Goal: Transaction & Acquisition: Obtain resource

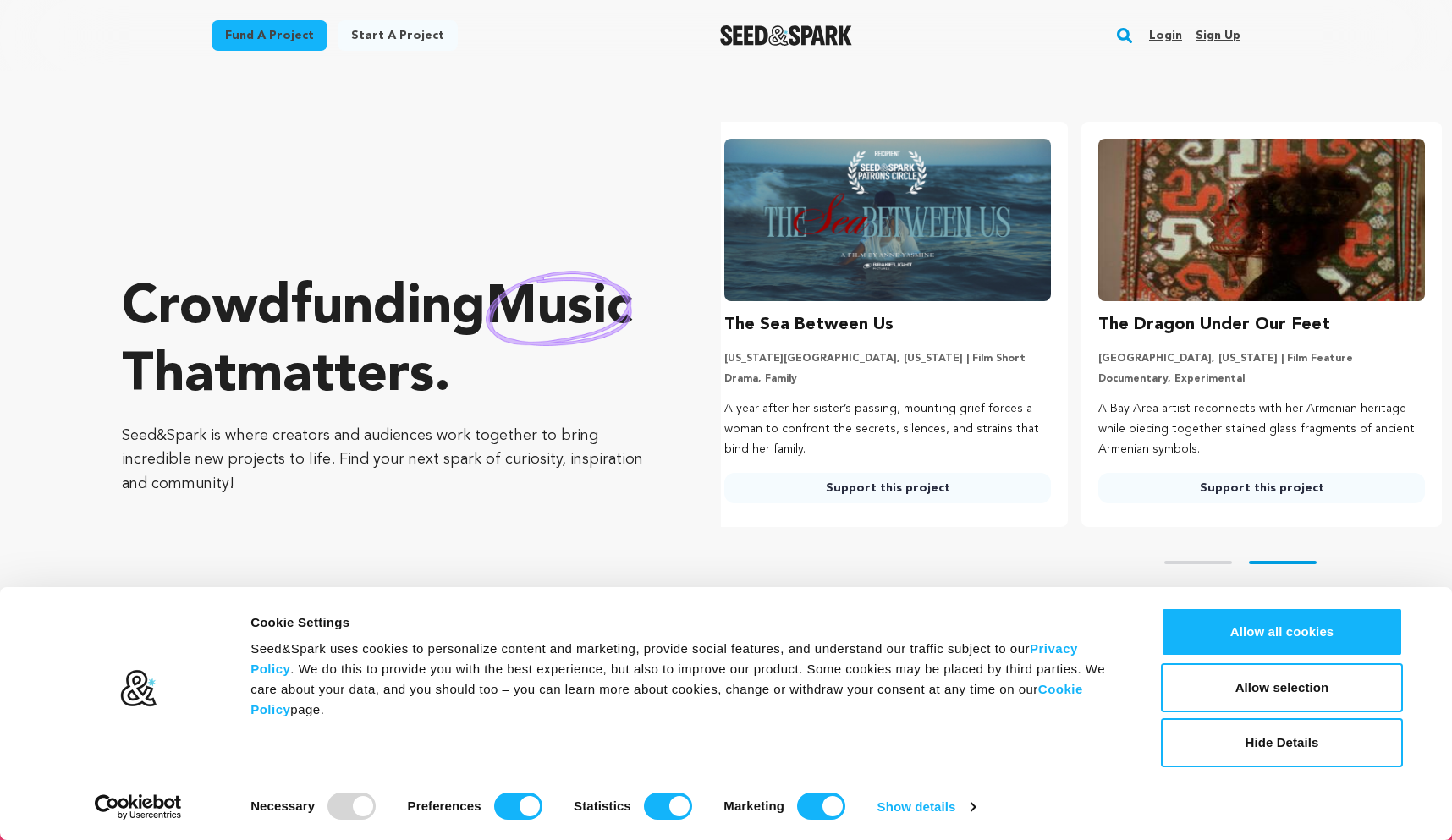
click at [263, 30] on link "Fund a project" at bounding box center [269, 35] width 116 height 30
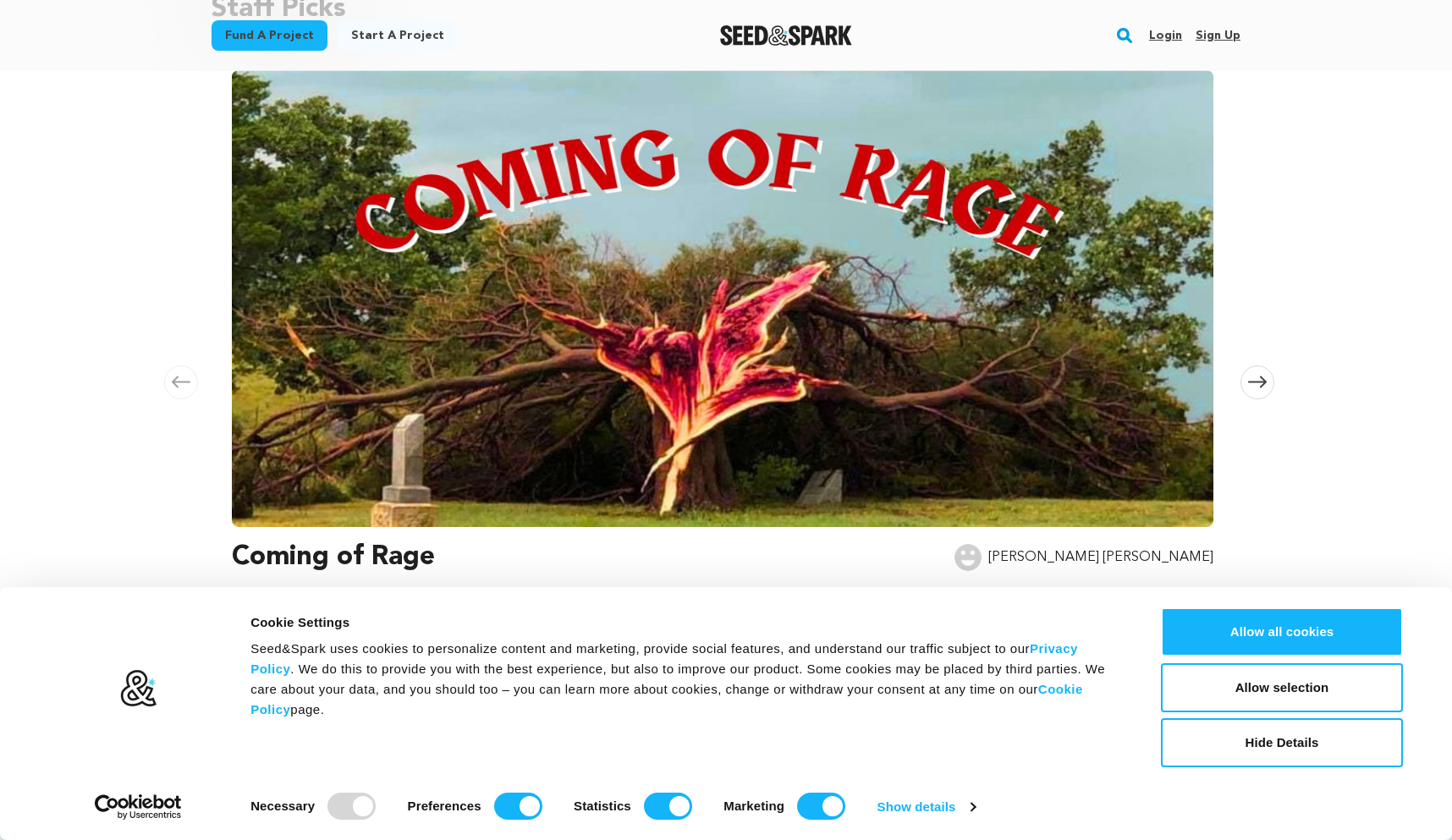
scroll to position [229, 0]
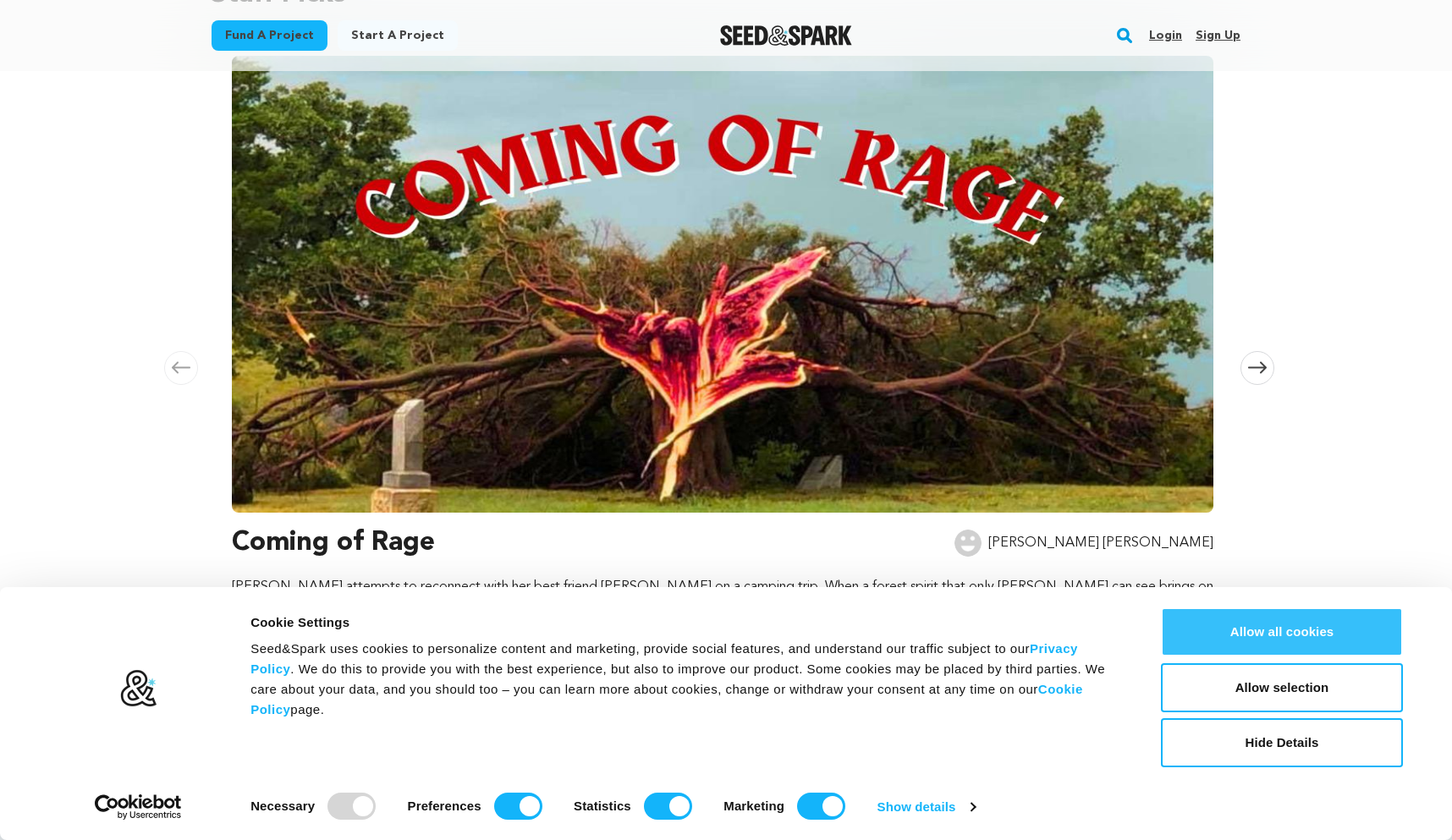
click at [1358, 649] on button "Allow all cookies" at bounding box center [1282, 631] width 242 height 49
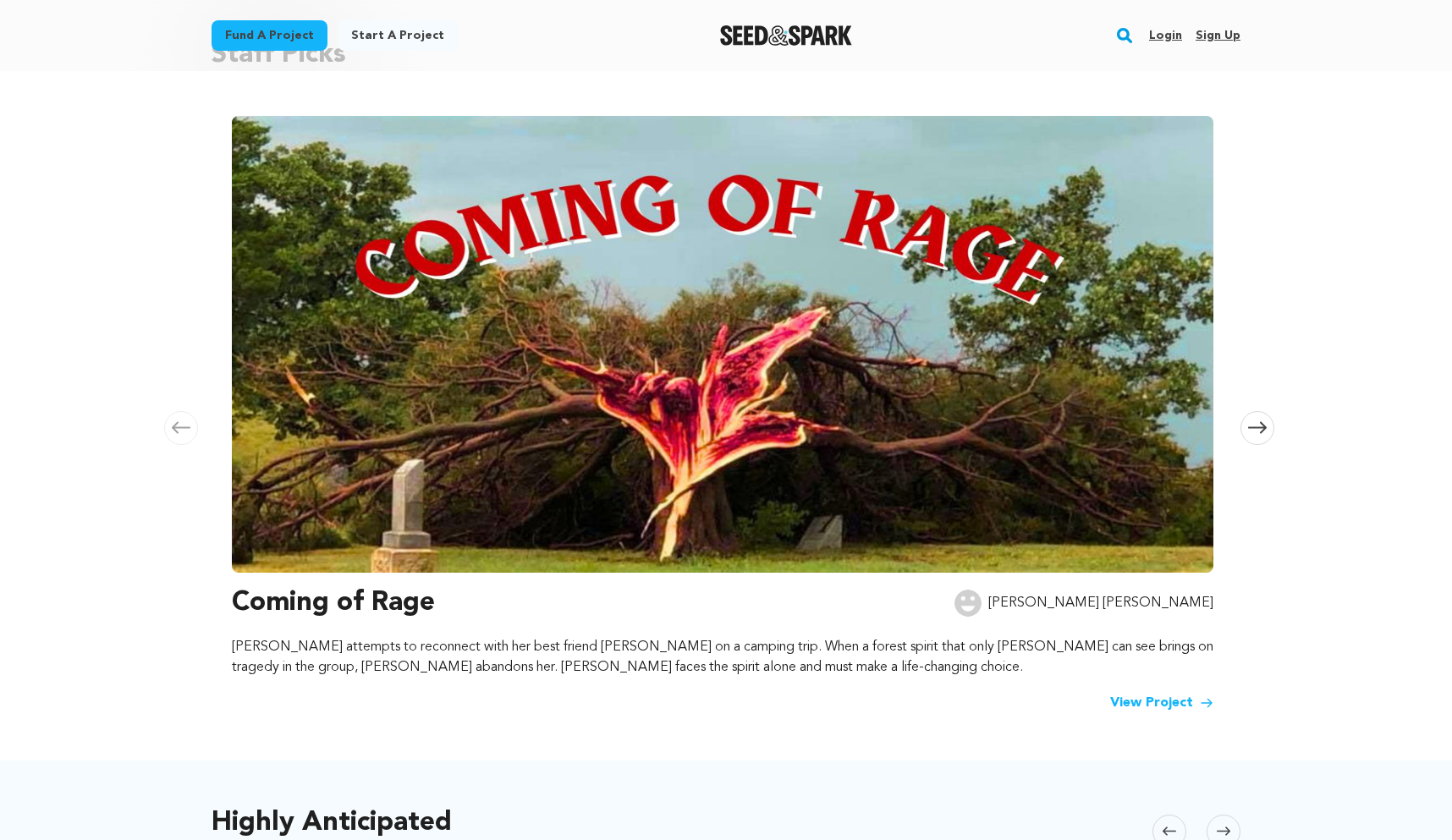
scroll to position [0, 0]
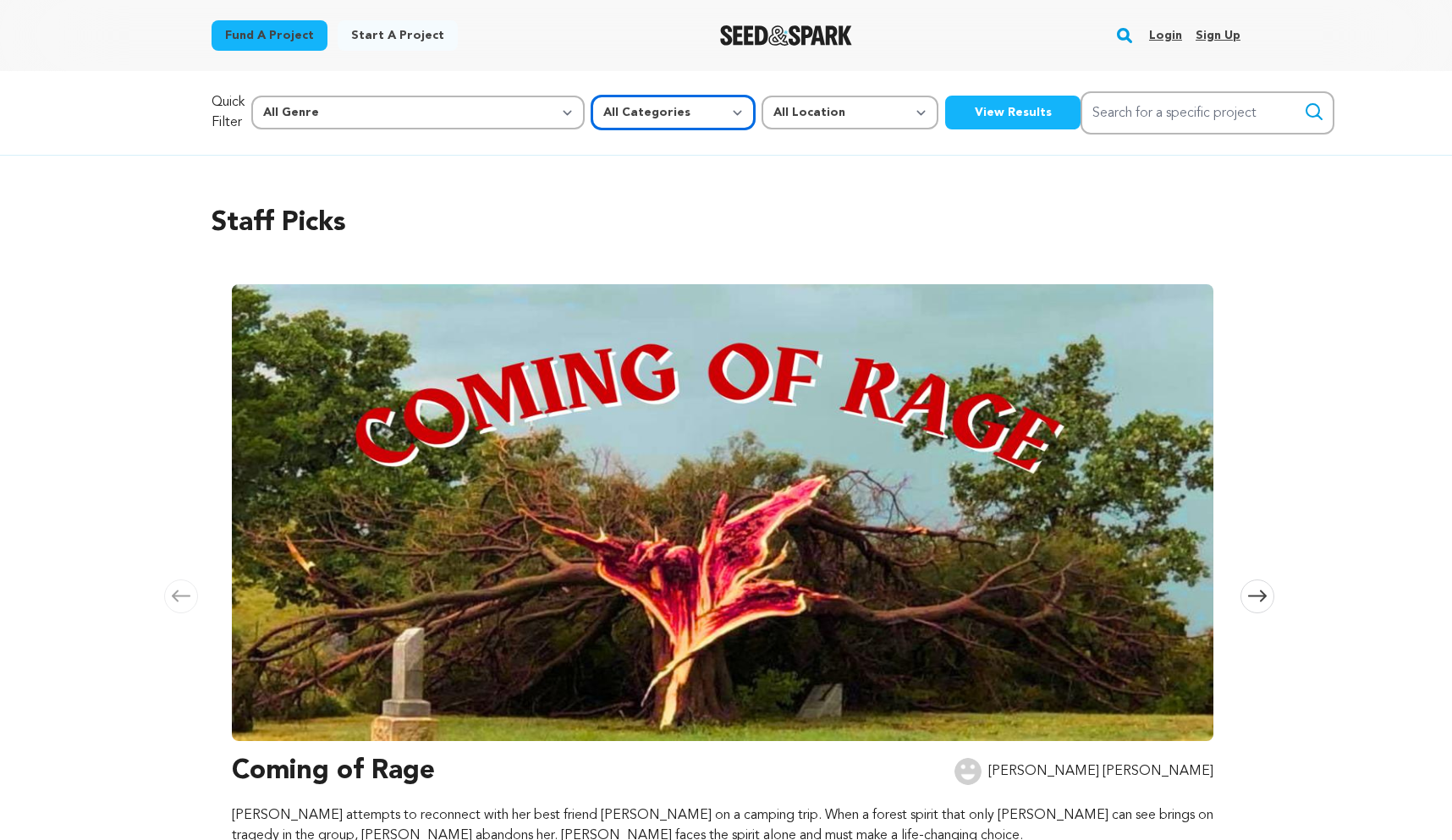
click at [592, 112] on select "All Categories Film Feature Film Short Series Music Video Comics Artist Residen…" at bounding box center [673, 112] width 163 height 34
click at [592, 102] on select "All Categories Film Feature Film Short Series Music Video Comics Artist Residen…" at bounding box center [673, 112] width 163 height 34
click at [423, 119] on select "All Genre Action Adventure Afrobeat Alternative Ambient Animation Bebop Big Ban…" at bounding box center [418, 112] width 334 height 34
select select "7"
click at [288, 96] on select "All Genre Action Adventure Afrobeat Alternative Ambient Animation Bebop Big Ban…" at bounding box center [418, 112] width 334 height 34
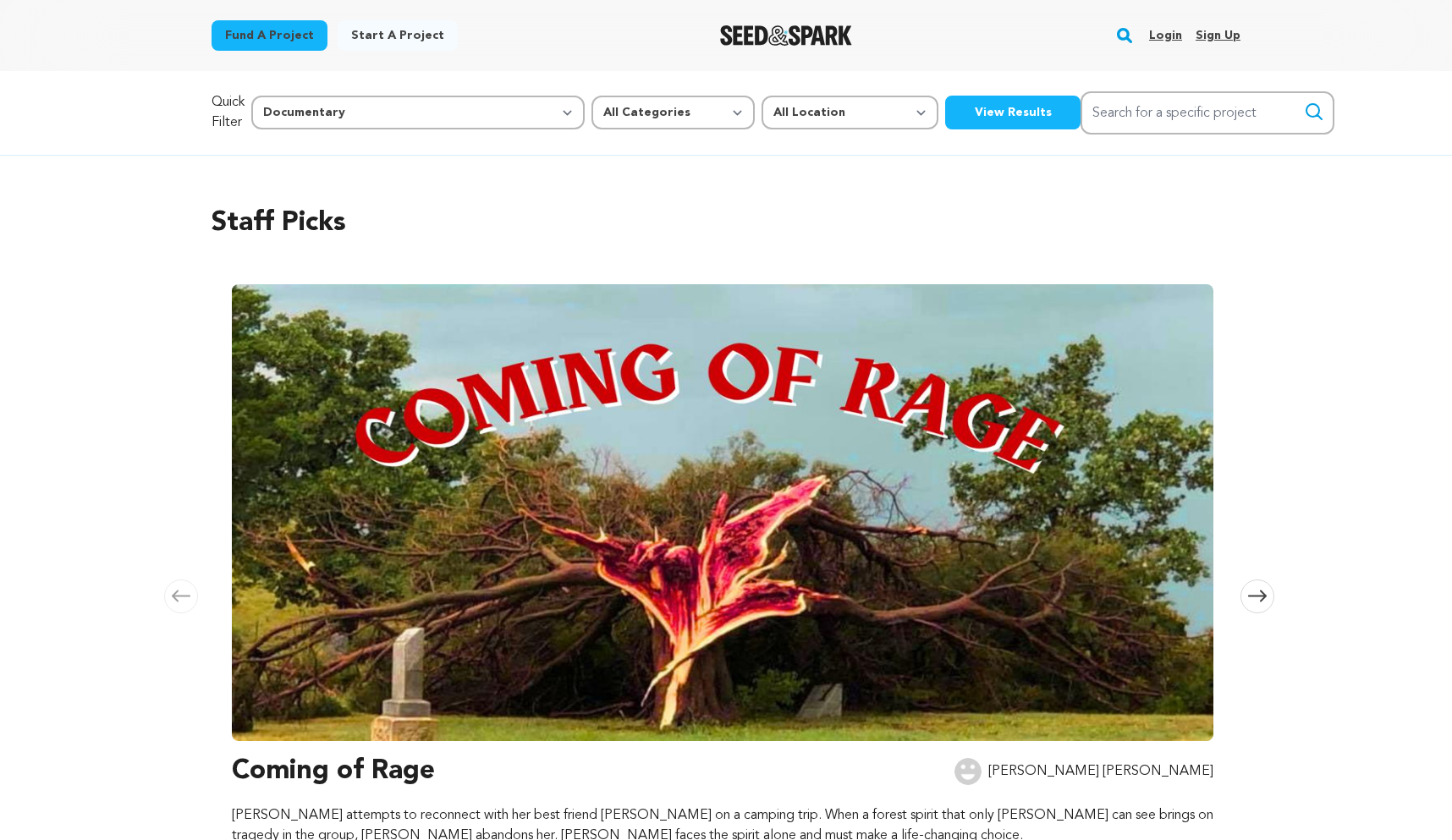
click at [945, 97] on button "View Results" at bounding box center [1013, 112] width 136 height 34
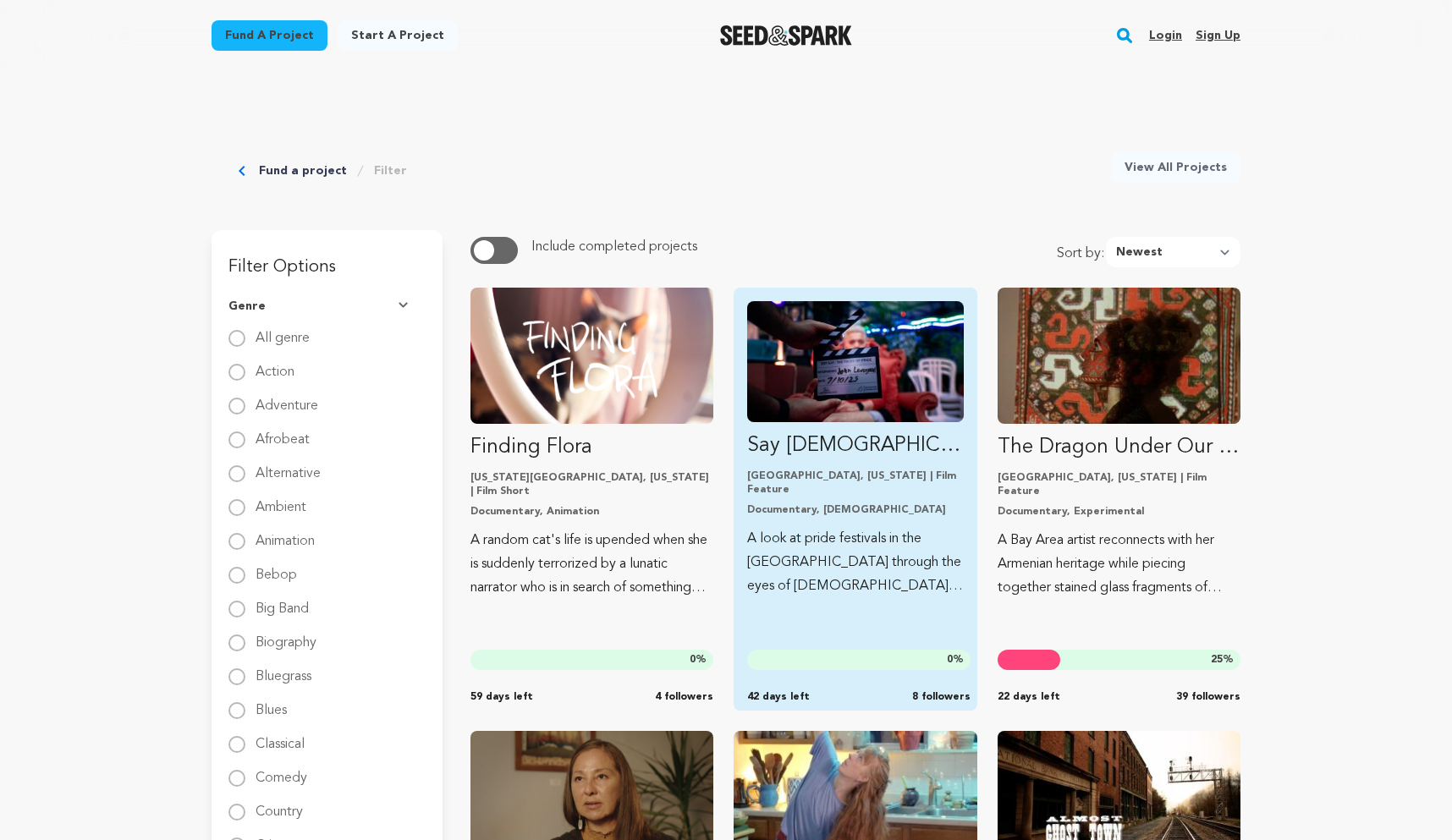
click at [881, 442] on p "Say Gay: The Faces of Pride" at bounding box center [855, 446] width 216 height 27
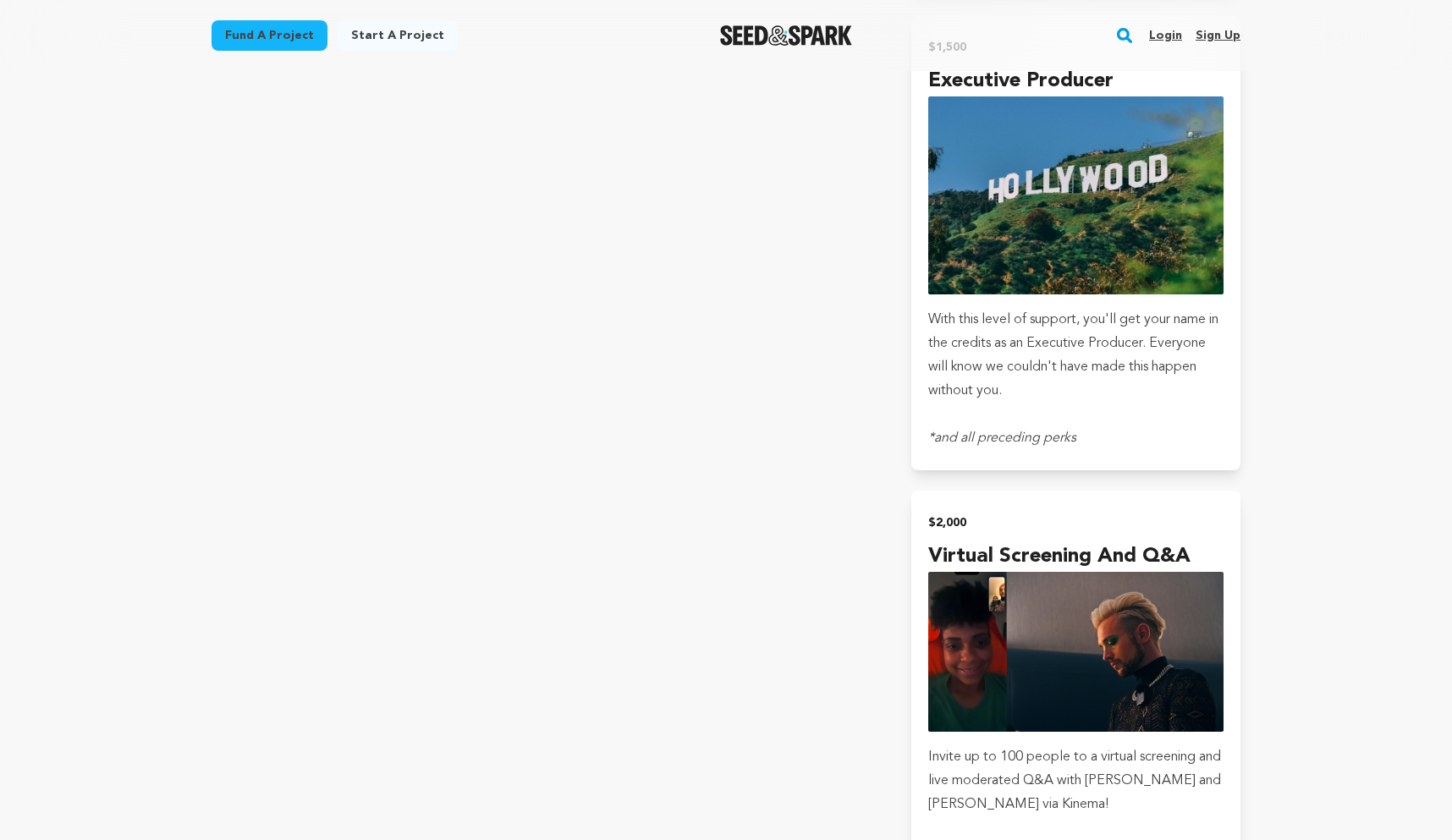
scroll to position [5004, 0]
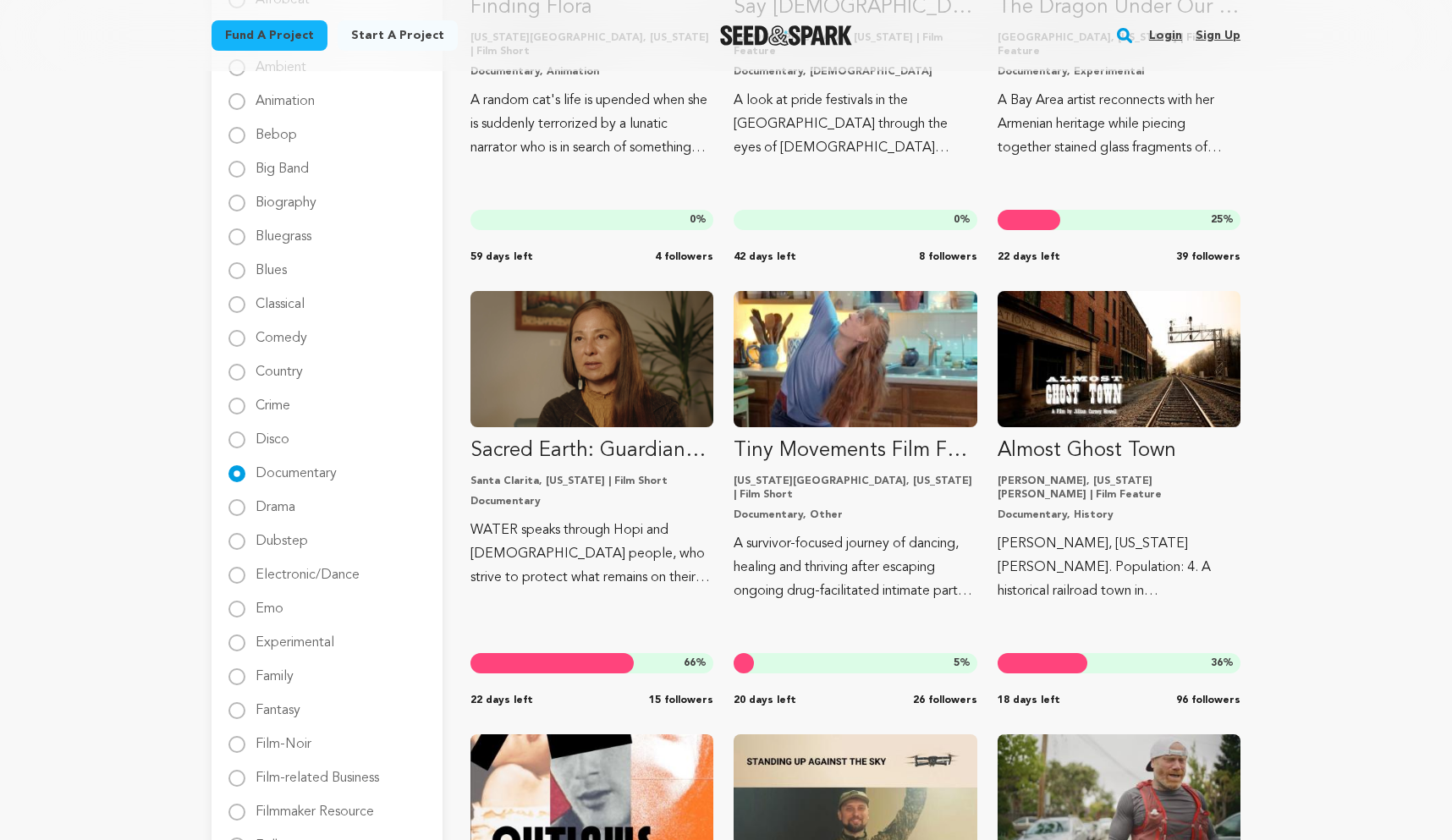
scroll to position [442, 0]
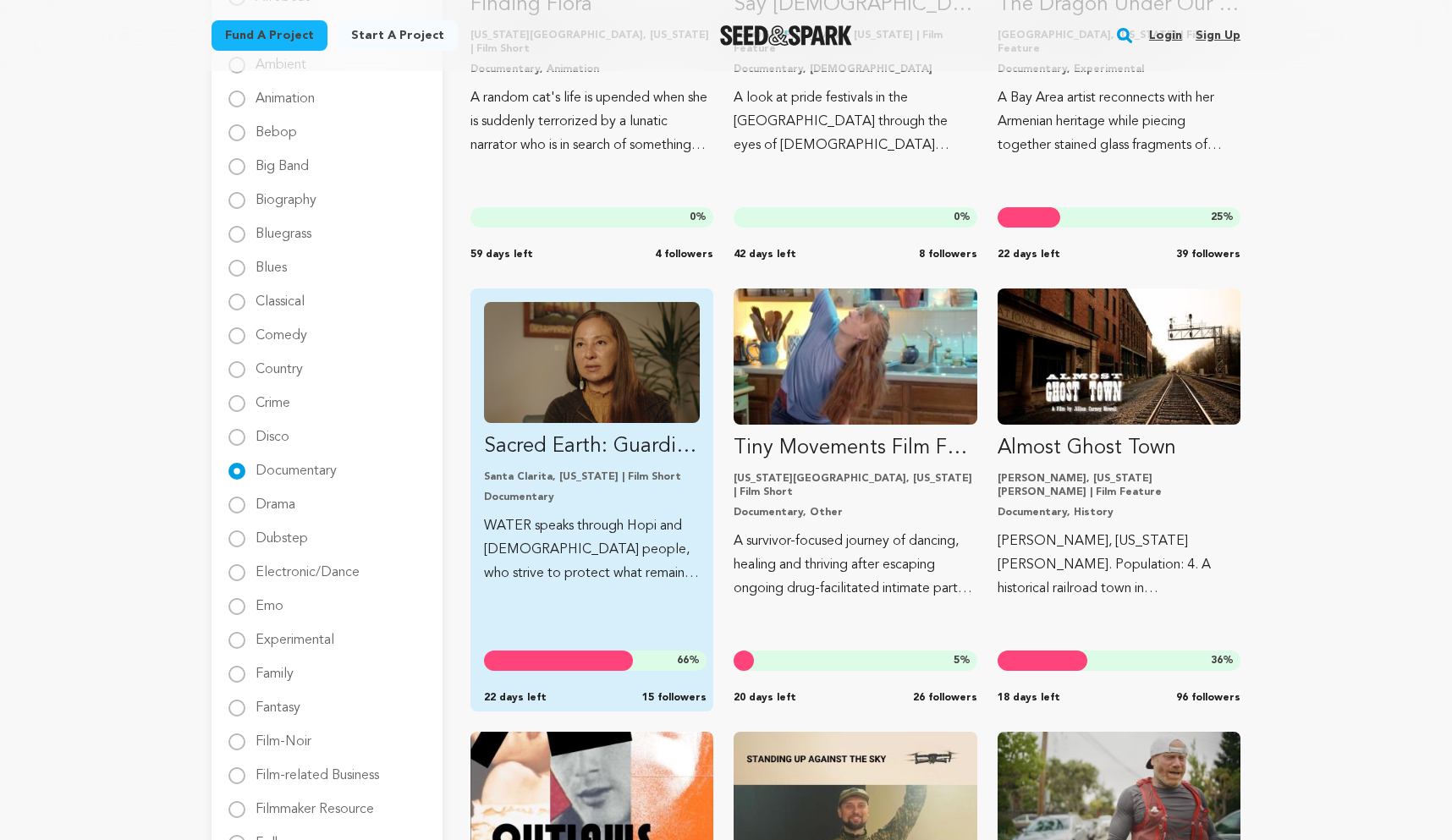
click at [614, 467] on link "Sacred Earth: Guardians of Water Santa Clarita, California | Film Short Documen…" at bounding box center [592, 443] width 216 height 283
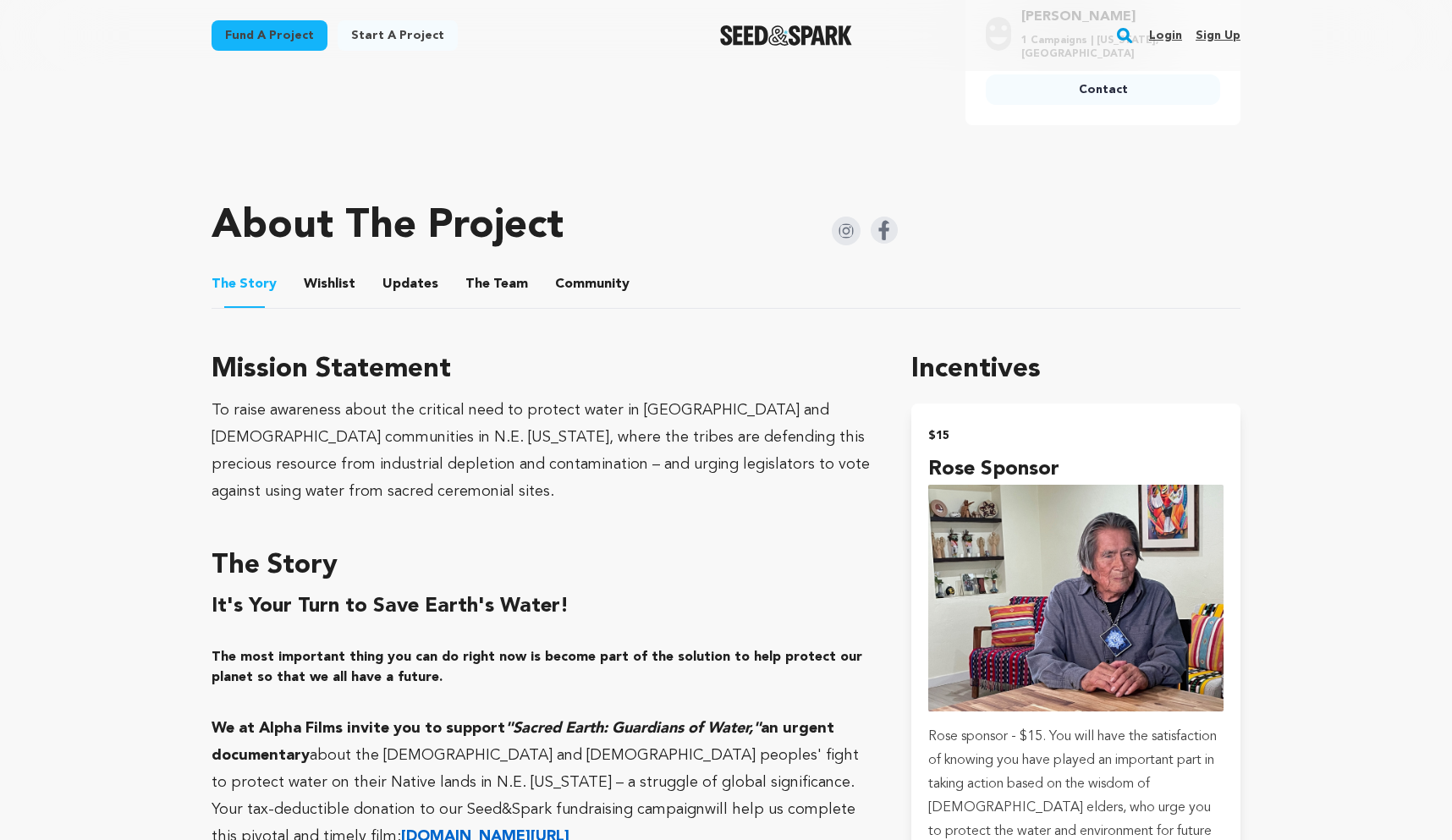
scroll to position [1173, 0]
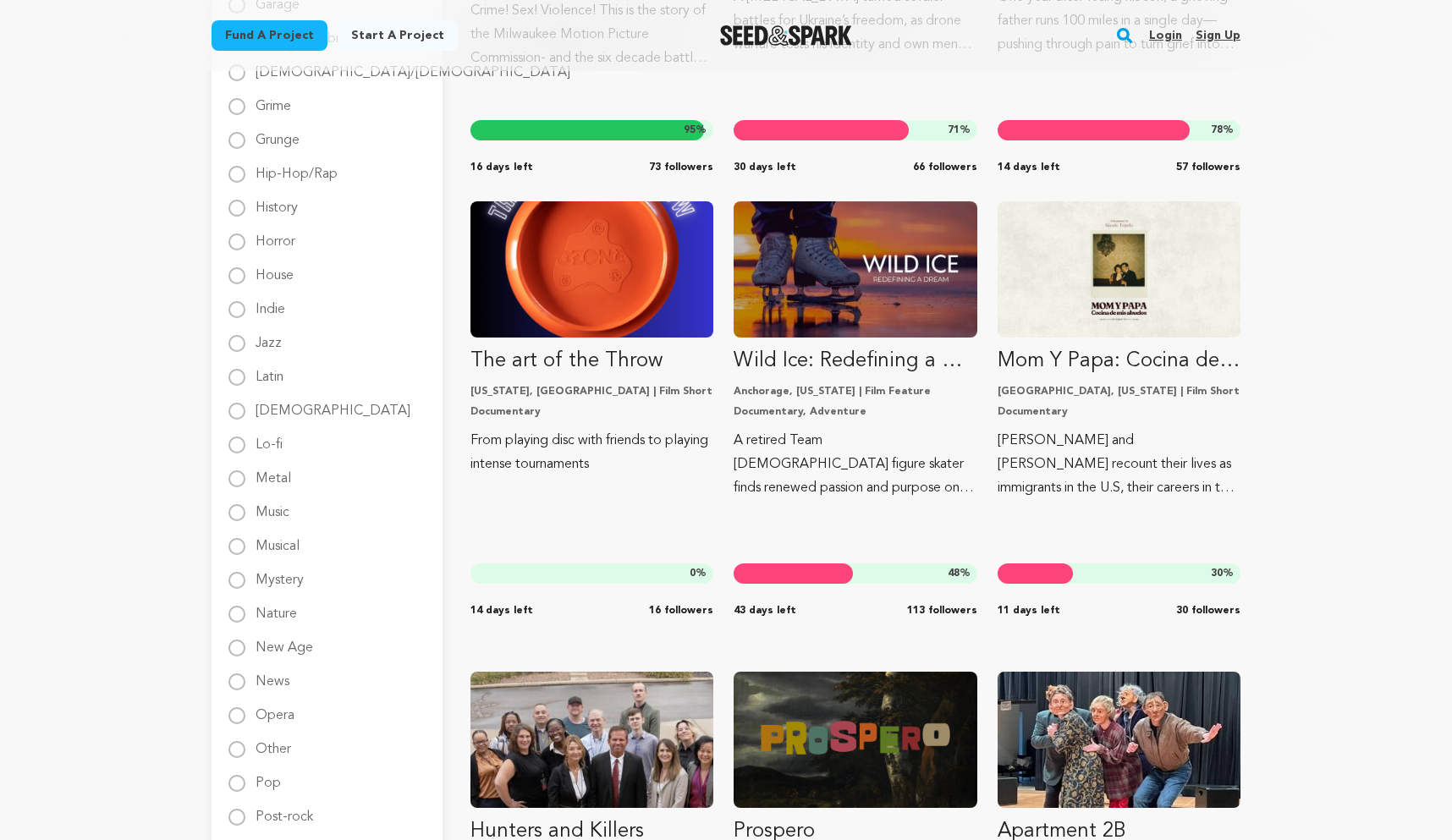
scroll to position [1413, 0]
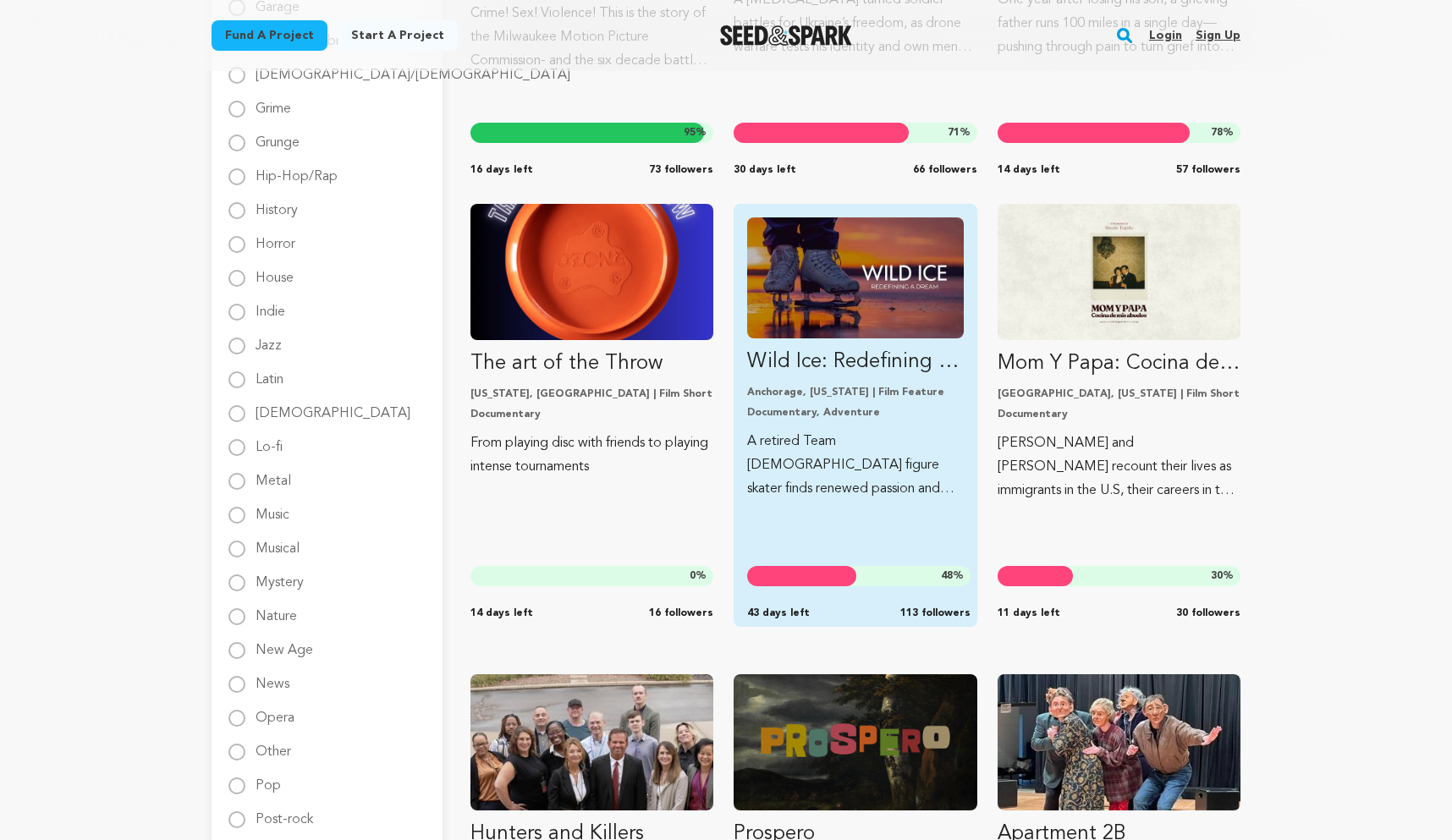
click at [924, 354] on p "Wild Ice: Redefining a Dream" at bounding box center [855, 362] width 216 height 27
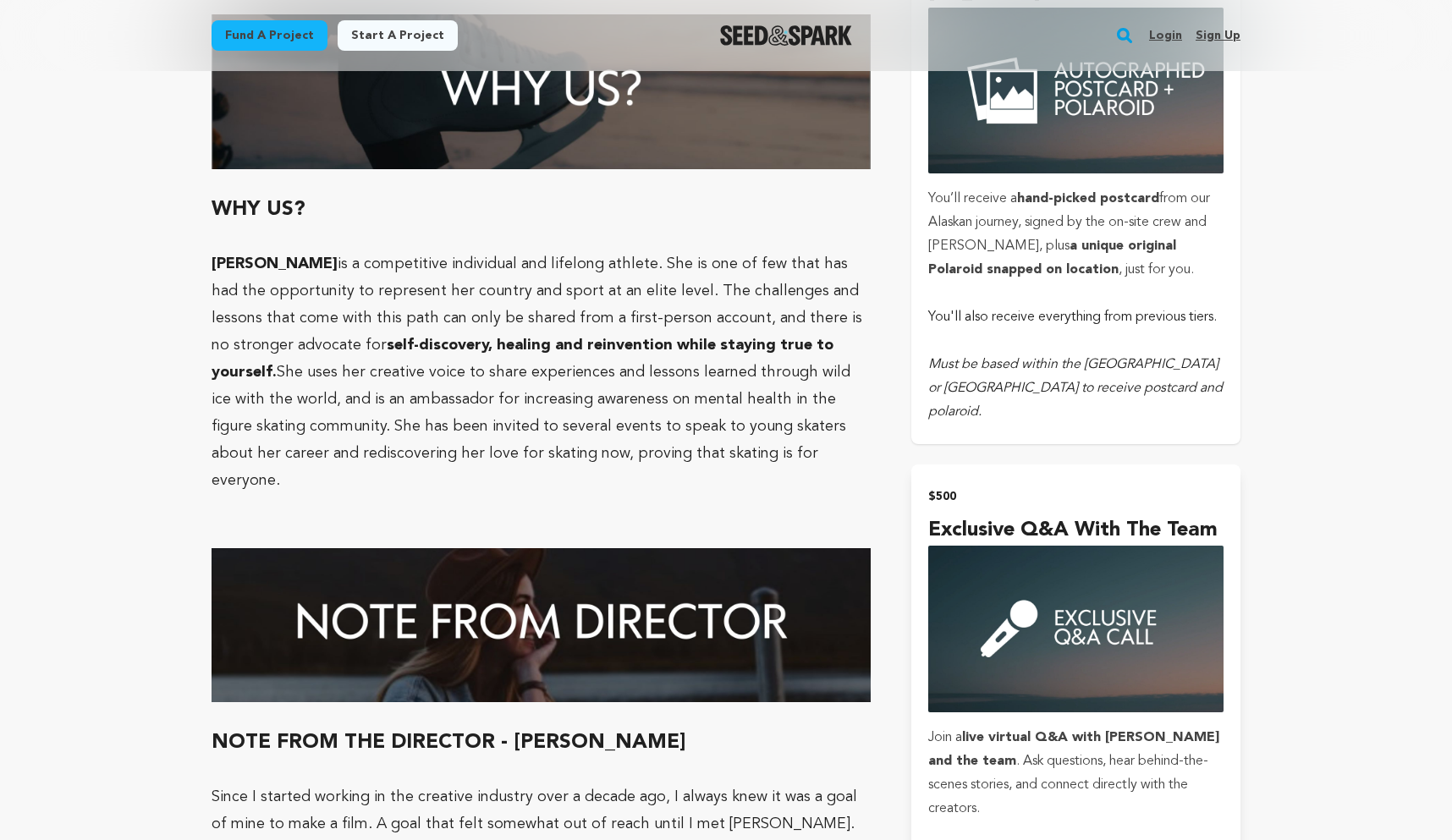
scroll to position [3437, 0]
